Goal: Task Accomplishment & Management: Complete application form

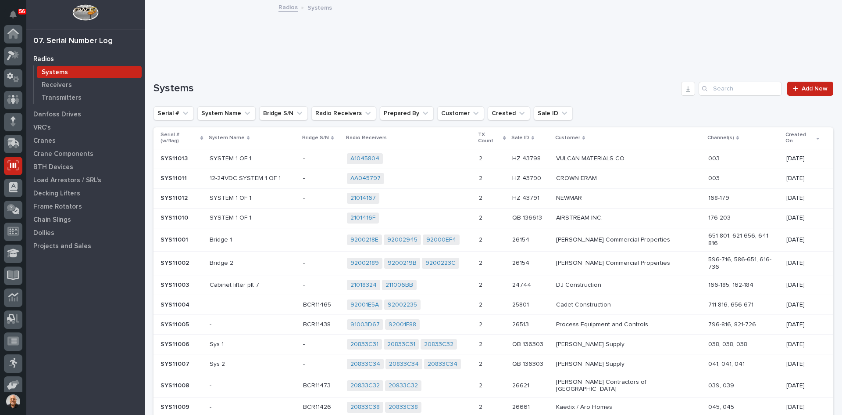
scroll to position [72, 0]
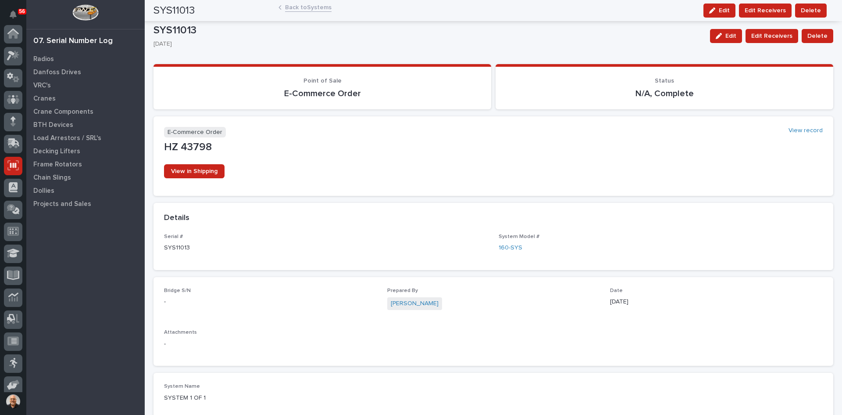
scroll to position [72, 0]
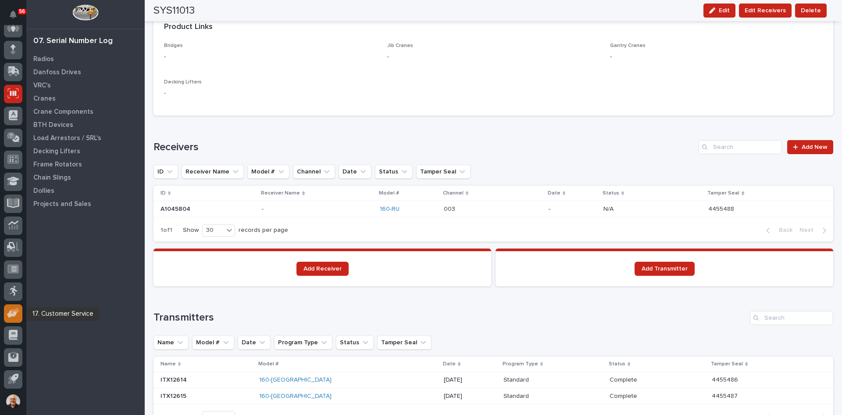
click at [12, 313] on icon at bounding box center [15, 311] width 8 height 6
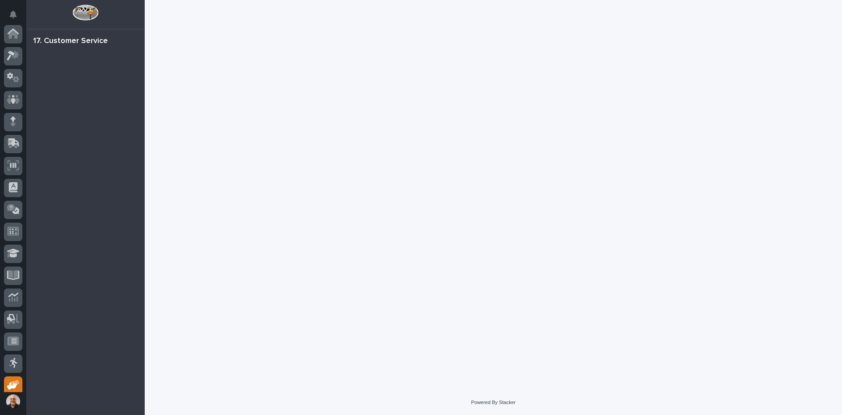
scroll to position [72, 0]
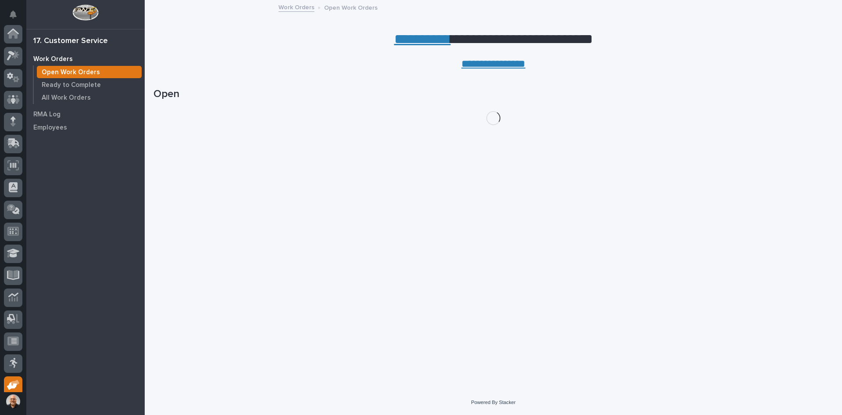
scroll to position [72, 0]
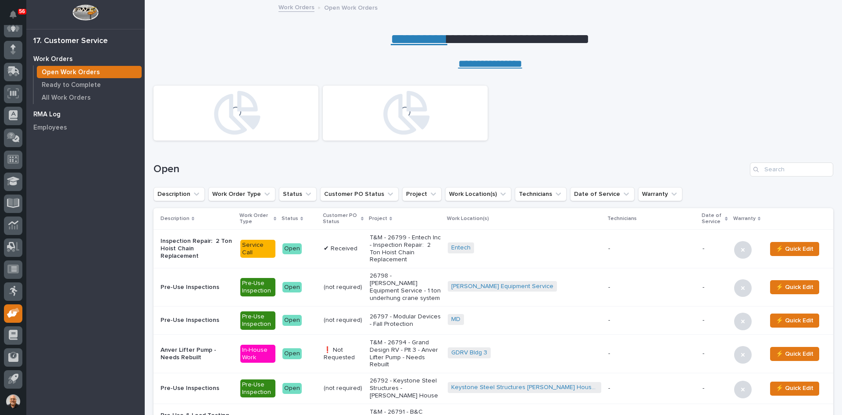
click at [48, 113] on p "RMA Log" at bounding box center [46, 115] width 27 height 8
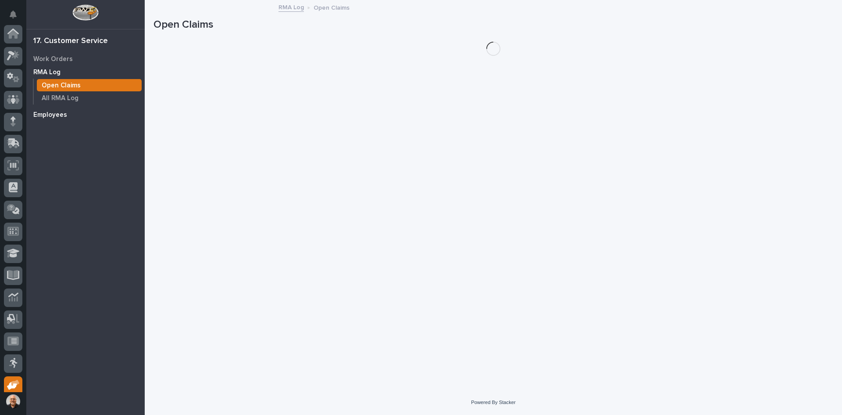
scroll to position [72, 0]
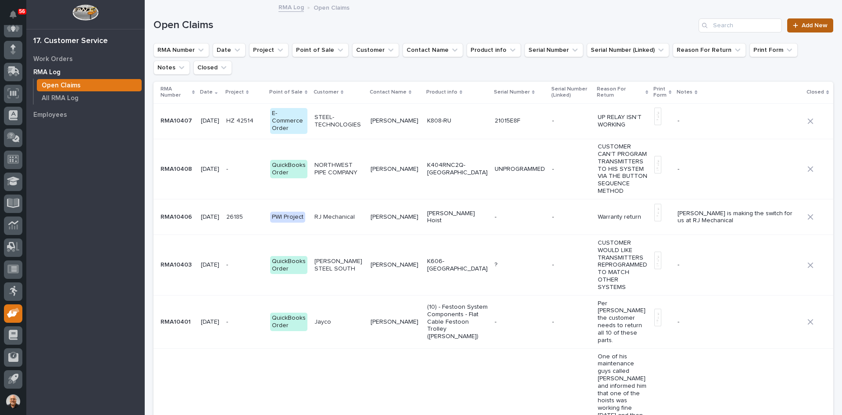
click at [802, 26] on span "Add New" at bounding box center [815, 25] width 26 height 6
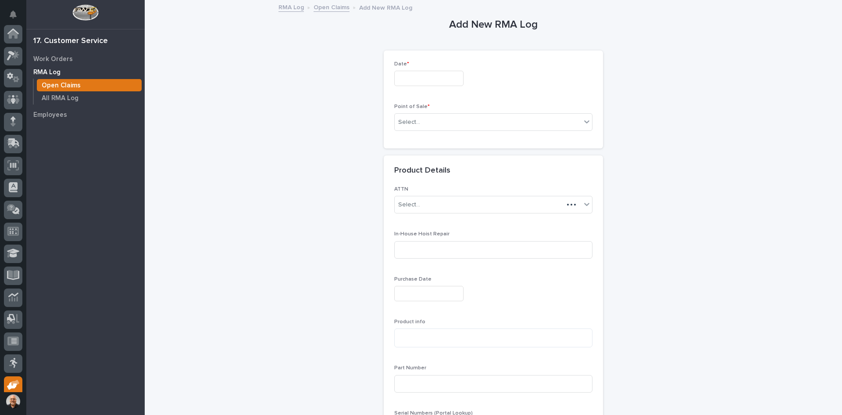
scroll to position [72, 0]
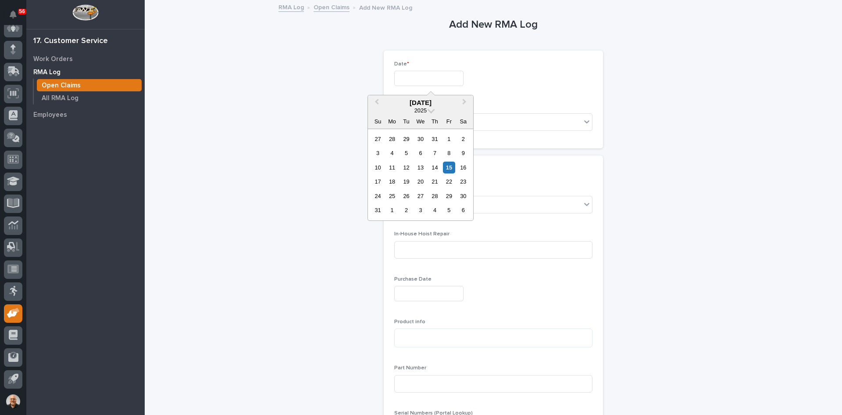
click at [401, 79] on input "text" at bounding box center [428, 78] width 69 height 15
click at [451, 169] on div "15" at bounding box center [449, 167] width 12 height 12
type input "*********"
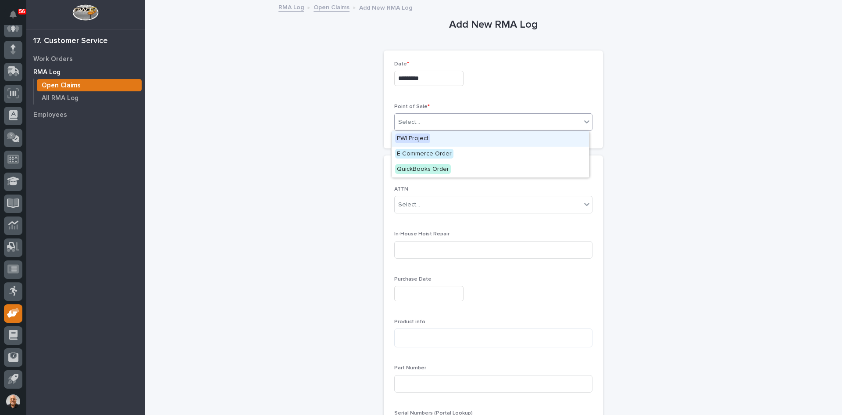
click at [421, 123] on div "Select..." at bounding box center [488, 122] width 186 height 14
click at [416, 152] on span "E-Commerce Order" at bounding box center [424, 154] width 58 height 10
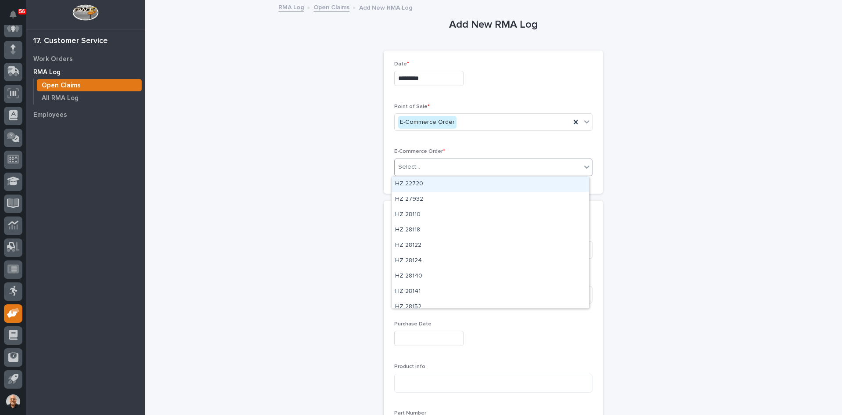
click at [422, 167] on div "Select..." at bounding box center [488, 167] width 186 height 14
type input "*****"
click at [411, 181] on div "HZ 38484" at bounding box center [490, 183] width 197 height 15
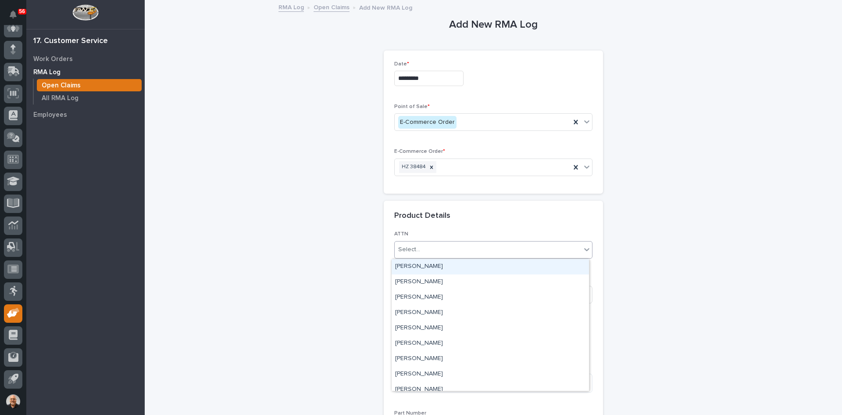
click at [413, 248] on div "Select..." at bounding box center [409, 249] width 22 height 9
type input "***"
click at [421, 267] on div "Charlie Hiester" at bounding box center [490, 266] width 197 height 15
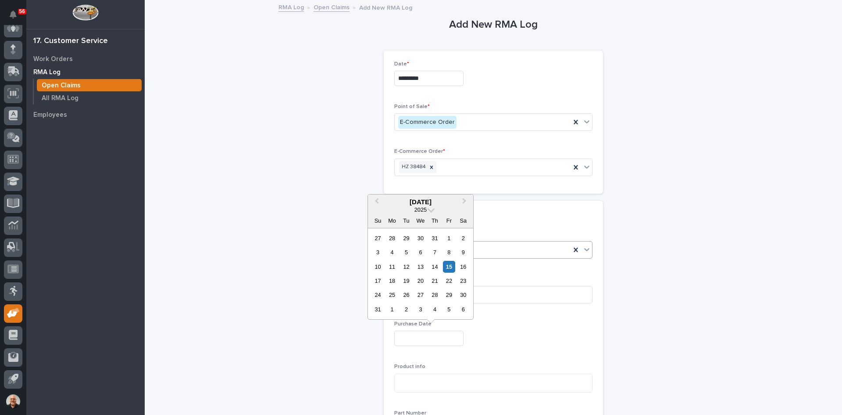
click at [401, 337] on input "text" at bounding box center [428, 337] width 69 height 15
click at [377, 200] on span "Previous Month" at bounding box center [377, 201] width 0 height 11
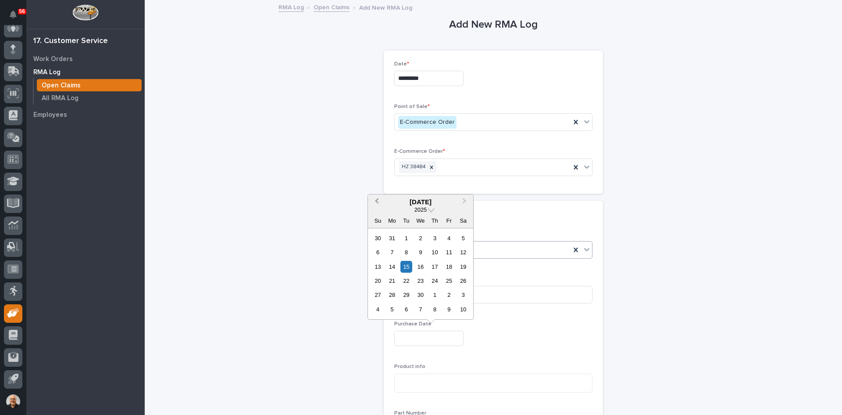
click at [377, 200] on span "Previous Month" at bounding box center [377, 201] width 0 height 11
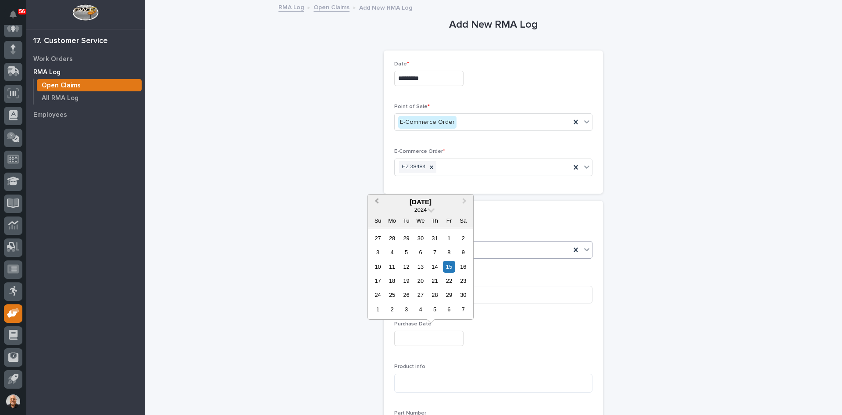
click at [377, 200] on span "Previous Month" at bounding box center [377, 201] width 0 height 11
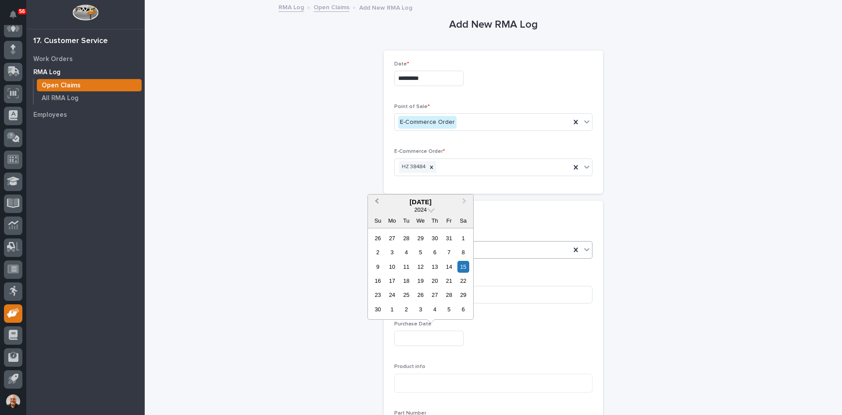
click at [377, 200] on span "Previous Month" at bounding box center [377, 201] width 0 height 11
click at [409, 267] on div "16" at bounding box center [407, 267] width 12 height 12
type input "**********"
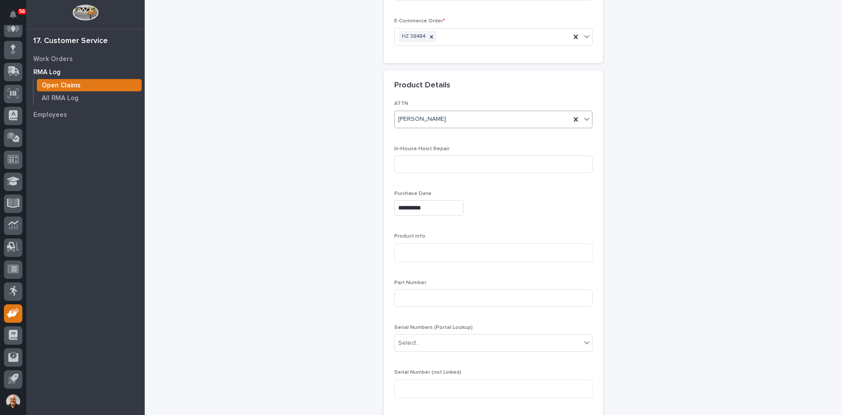
scroll to position [132, 0]
click at [399, 252] on textarea at bounding box center [493, 251] width 198 height 19
type textarea "*"
type textarea "**********"
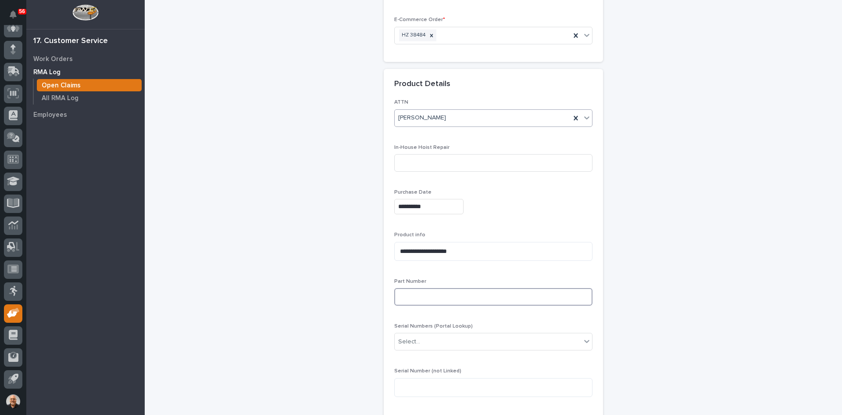
click at [400, 294] on input at bounding box center [493, 297] width 198 height 18
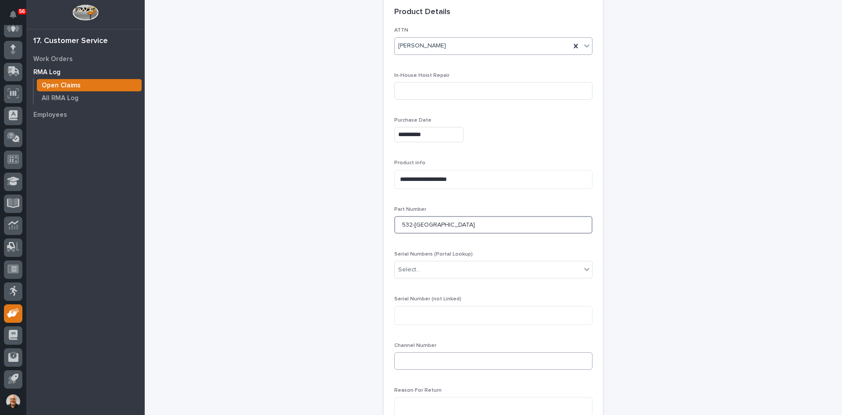
scroll to position [219, 0]
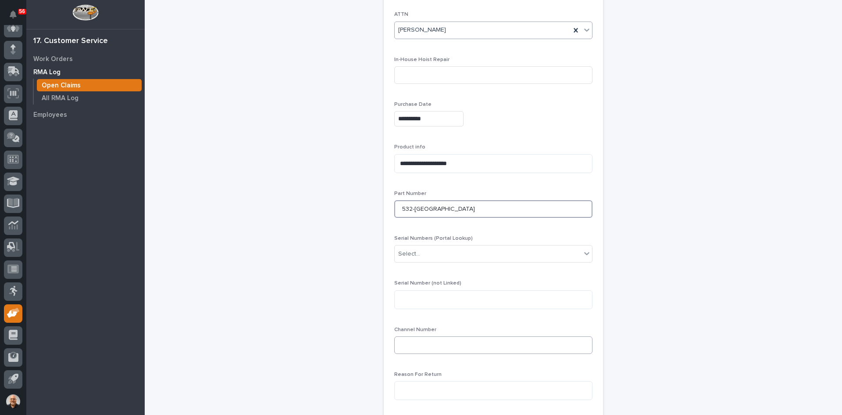
type input "532-TX"
click at [398, 343] on input at bounding box center [493, 345] width 198 height 18
type input "10038639"
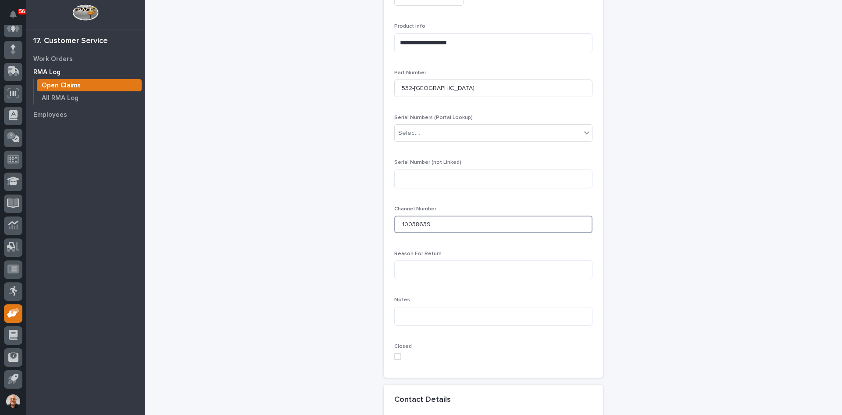
scroll to position [351, 0]
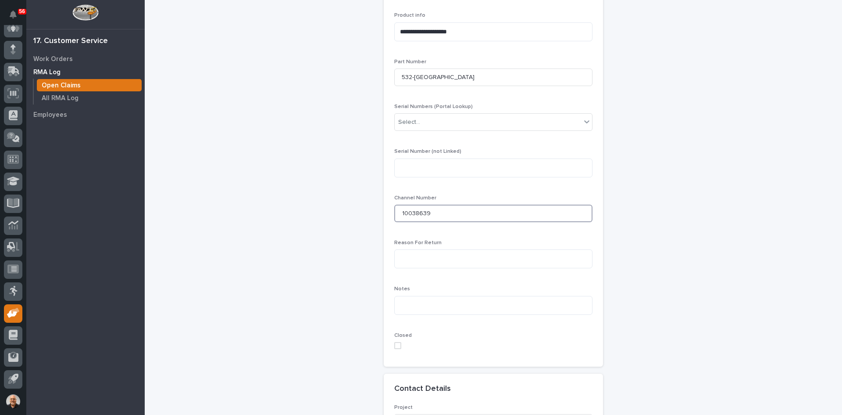
drag, startPoint x: 428, startPoint y: 214, endPoint x: 389, endPoint y: 211, distance: 39.2
click at [387, 211] on div "**********" at bounding box center [493, 123] width 219 height 487
click at [401, 166] on textarea at bounding box center [493, 167] width 198 height 19
paste textarea "********"
type textarea "********"
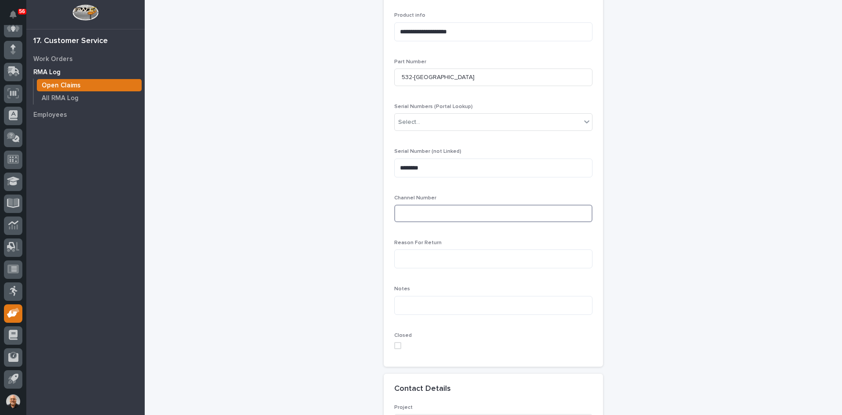
click at [397, 208] on input at bounding box center [493, 213] width 198 height 18
type input "041"
click at [396, 256] on textarea at bounding box center [493, 258] width 198 height 19
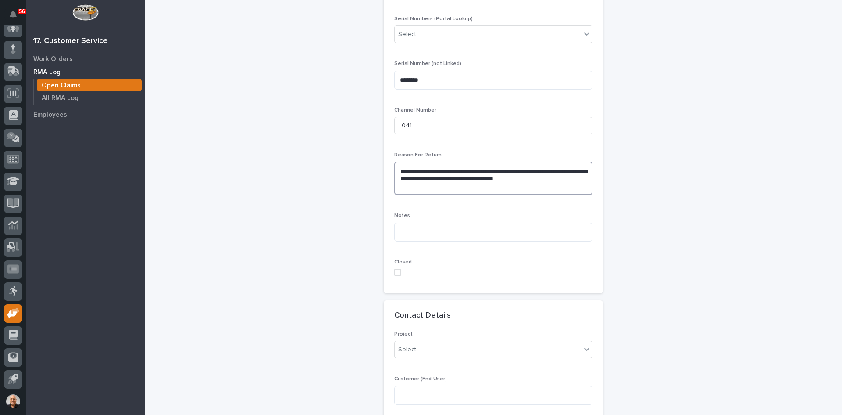
scroll to position [527, 0]
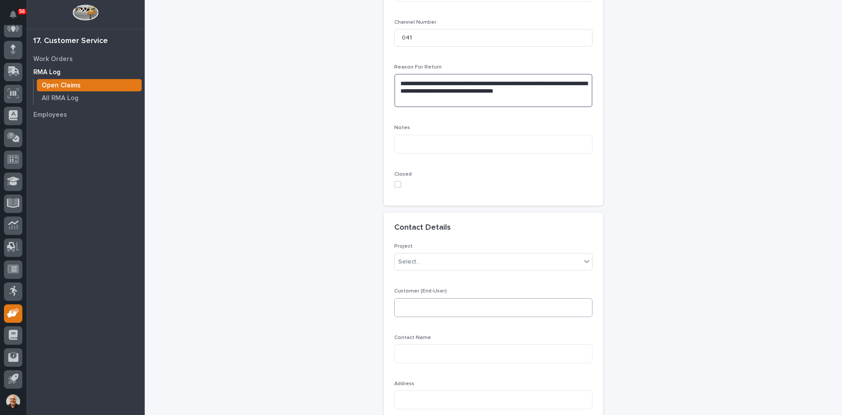
type textarea "**********"
click at [417, 308] on textarea at bounding box center [493, 307] width 198 height 19
type textarea "*****"
click at [404, 353] on textarea at bounding box center [493, 353] width 198 height 19
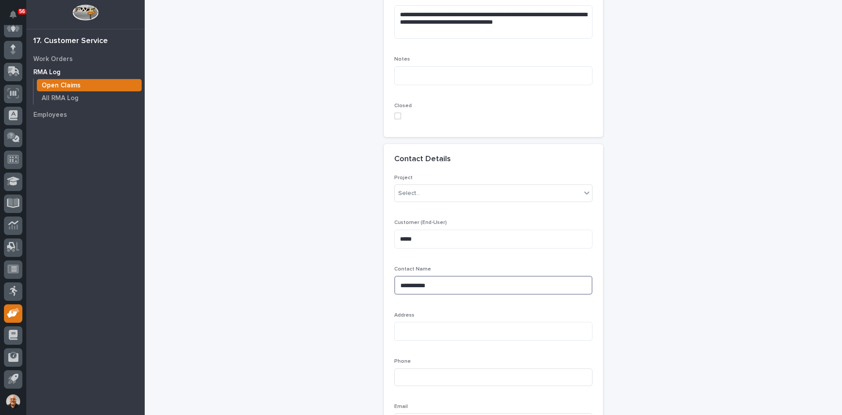
scroll to position [614, 0]
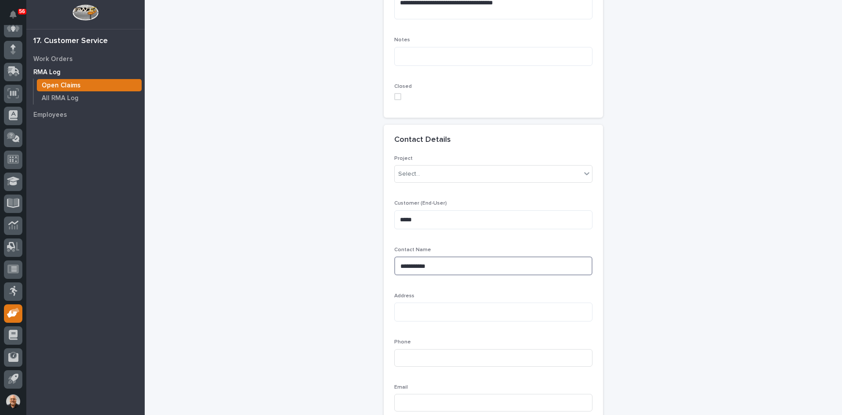
type textarea "**********"
click at [404, 307] on textarea at bounding box center [493, 311] width 198 height 19
paste textarea "**********"
type textarea "**********"
click at [411, 375] on input at bounding box center [493, 372] width 198 height 18
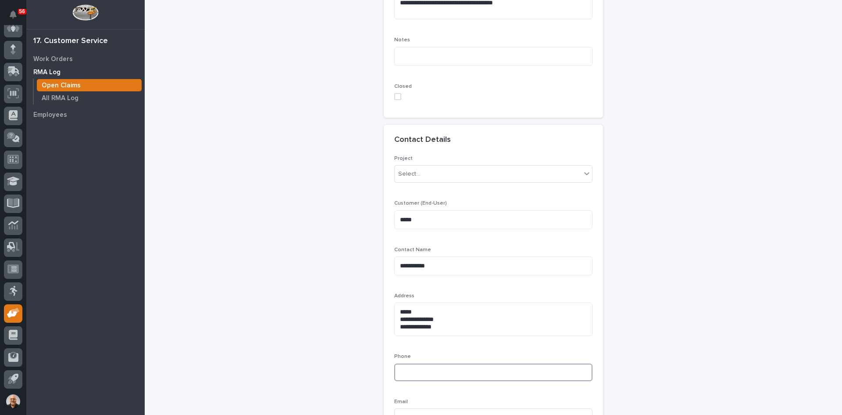
paste input "2708718858"
click at [408, 372] on input "2708718858" at bounding box center [493, 372] width 198 height 18
click at [420, 370] on input "270-8718858" at bounding box center [493, 372] width 198 height 18
type input "270-871-8858"
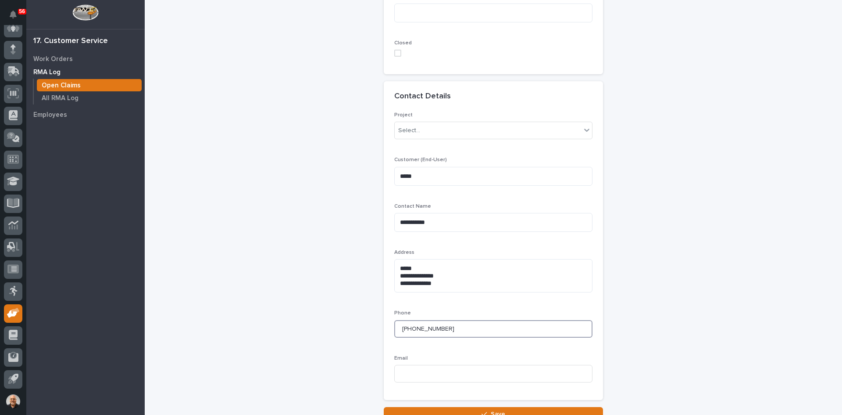
scroll to position [733, 0]
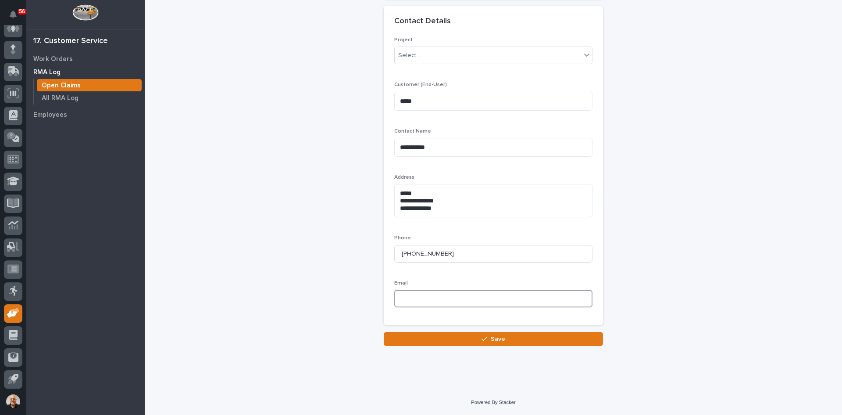
paste input "joshnewill@dapcoinc.com"
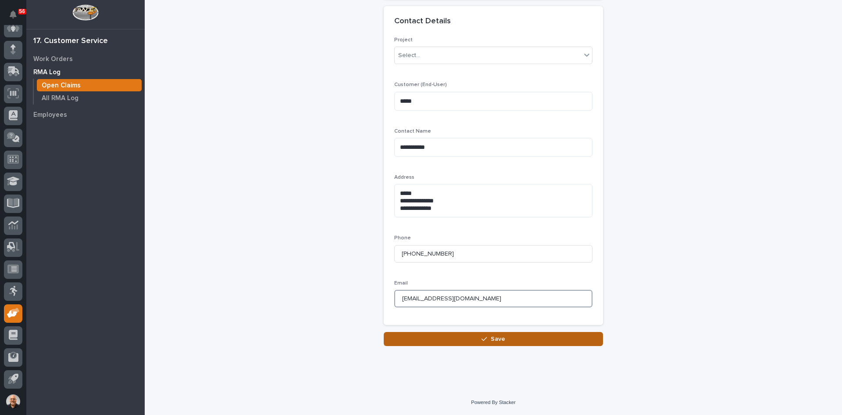
type input "joshnewill@dapcoinc.com"
click at [496, 338] on span "Save" at bounding box center [498, 339] width 14 height 8
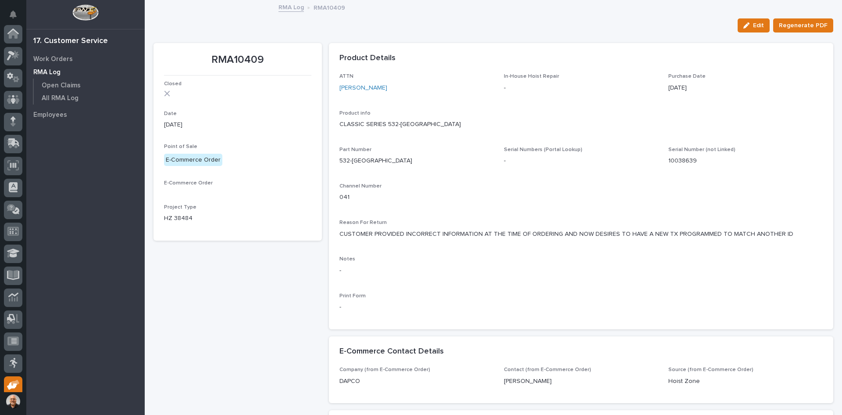
scroll to position [72, 0]
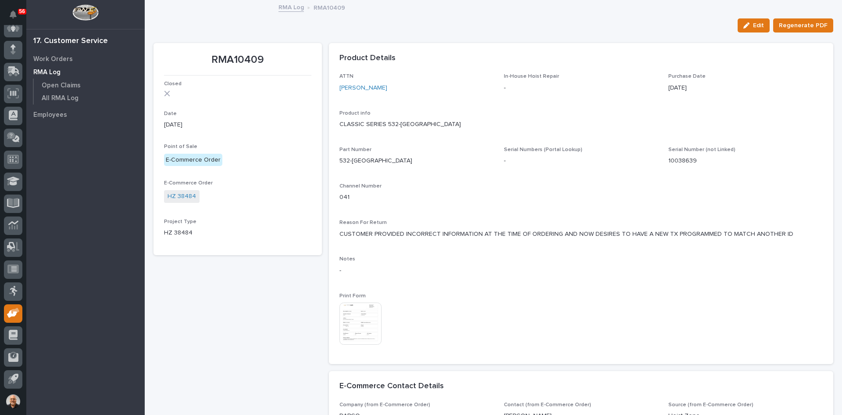
click at [351, 320] on img at bounding box center [361, 323] width 42 height 42
